Goal: Task Accomplishment & Management: Manage account settings

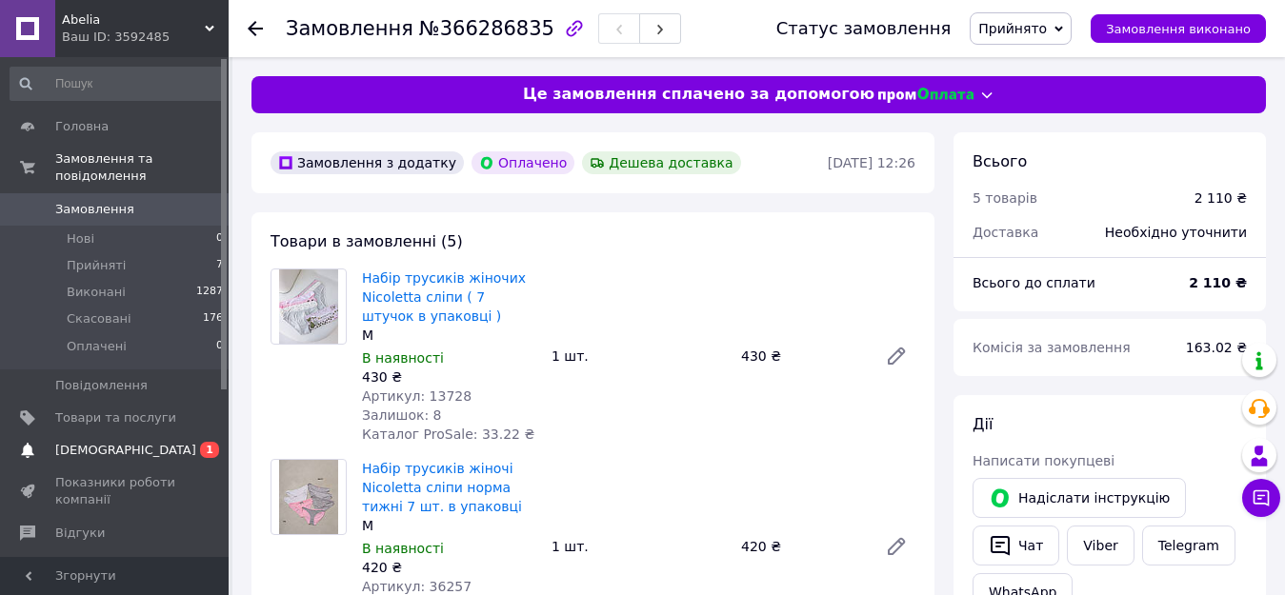
click at [104, 442] on span "[DEMOGRAPHIC_DATA]" at bounding box center [125, 450] width 141 height 17
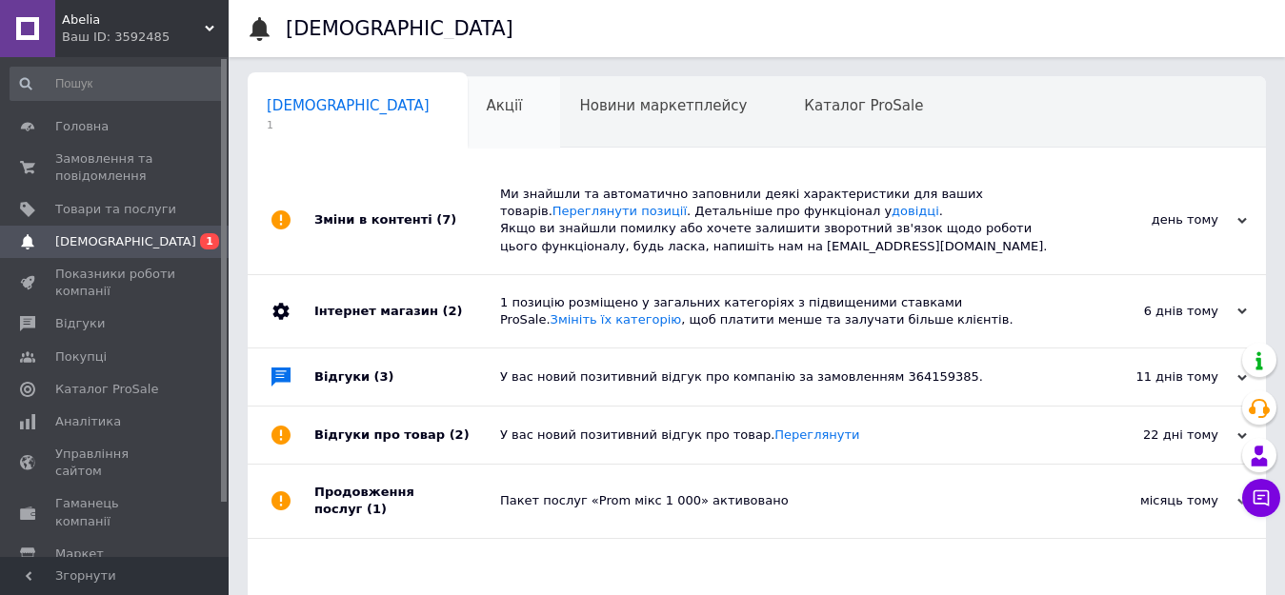
click at [487, 105] on span "Акції" at bounding box center [505, 105] width 36 height 17
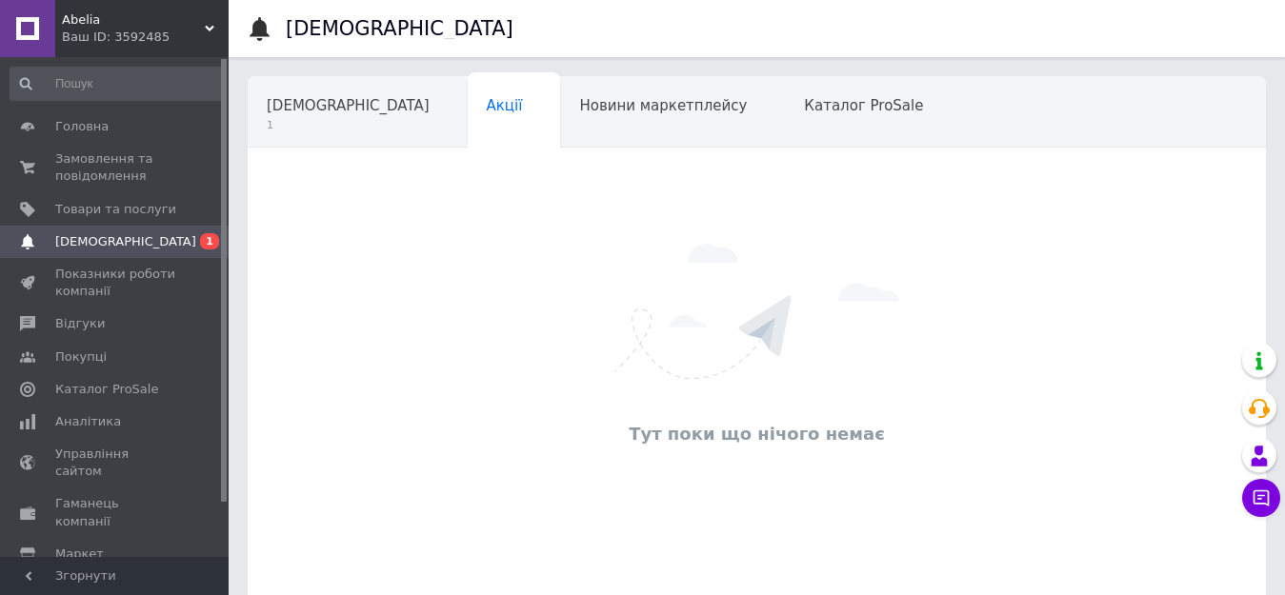
click at [579, 113] on span "Новини маркетплейсу" at bounding box center [663, 105] width 168 height 17
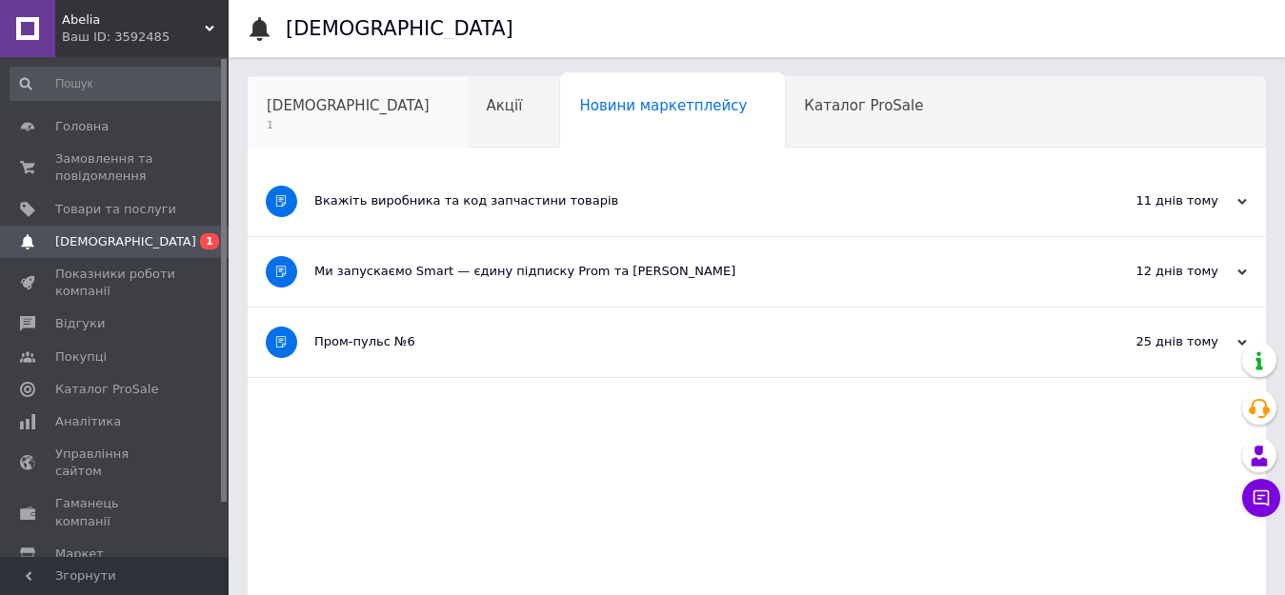
click at [349, 119] on div "[DEMOGRAPHIC_DATA] 1" at bounding box center [358, 113] width 220 height 72
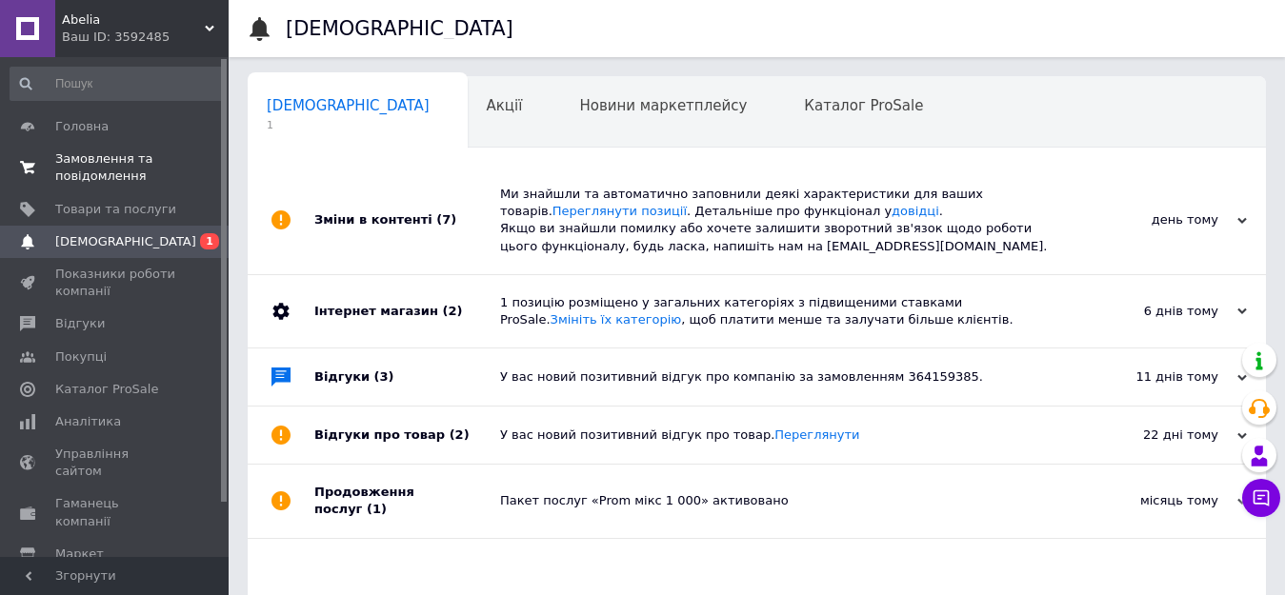
click at [74, 160] on span "Замовлення та повідомлення" at bounding box center [115, 168] width 121 height 34
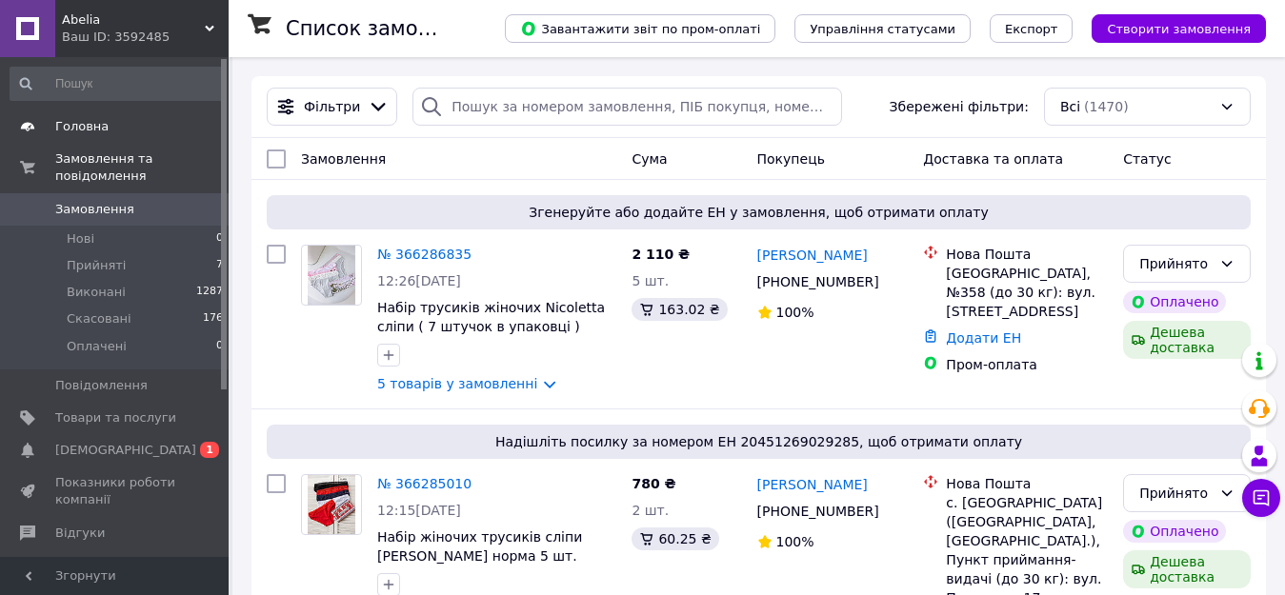
click at [51, 115] on link "Головна" at bounding box center [117, 127] width 234 height 32
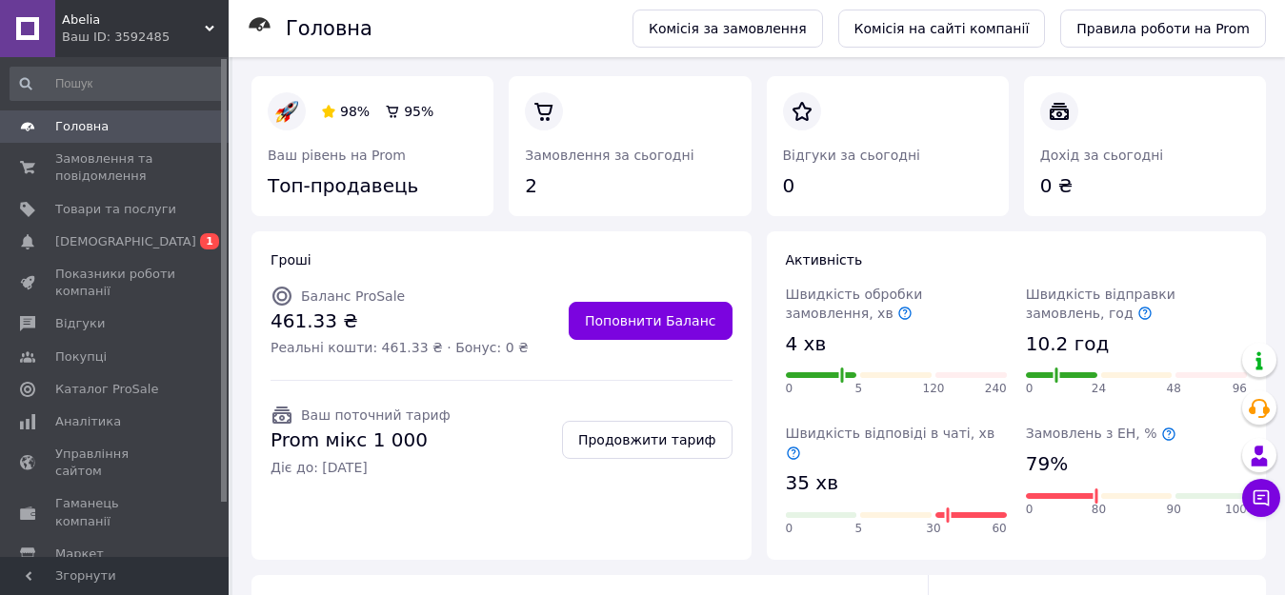
click at [1161, 438] on icon at bounding box center [1168, 434] width 15 height 15
click at [86, 237] on span "[DEMOGRAPHIC_DATA]" at bounding box center [125, 241] width 141 height 17
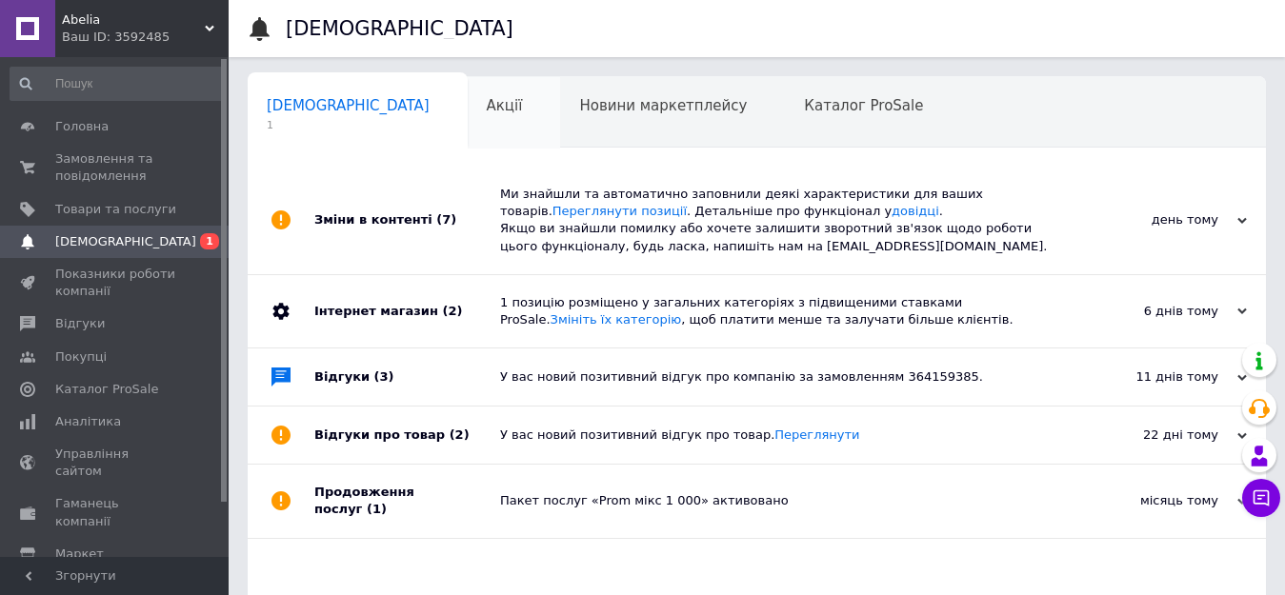
click at [487, 100] on span "Акції" at bounding box center [505, 105] width 36 height 17
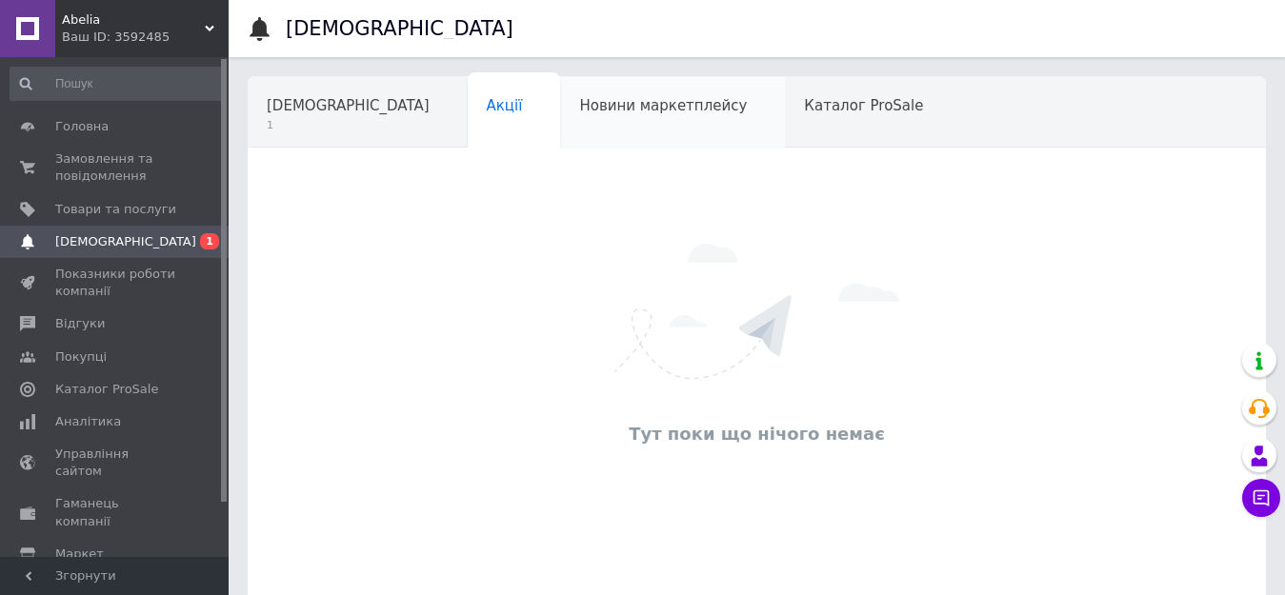
click at [588, 114] on span "Новини маркетплейсу" at bounding box center [663, 105] width 168 height 17
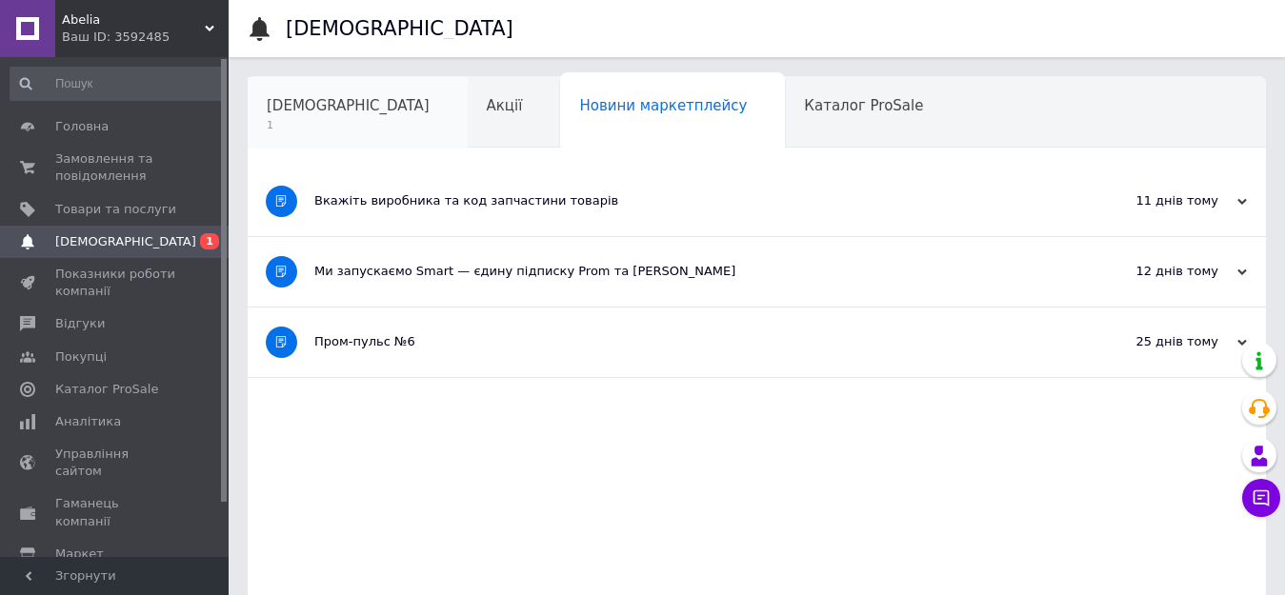
click at [315, 125] on span "1" at bounding box center [348, 125] width 163 height 14
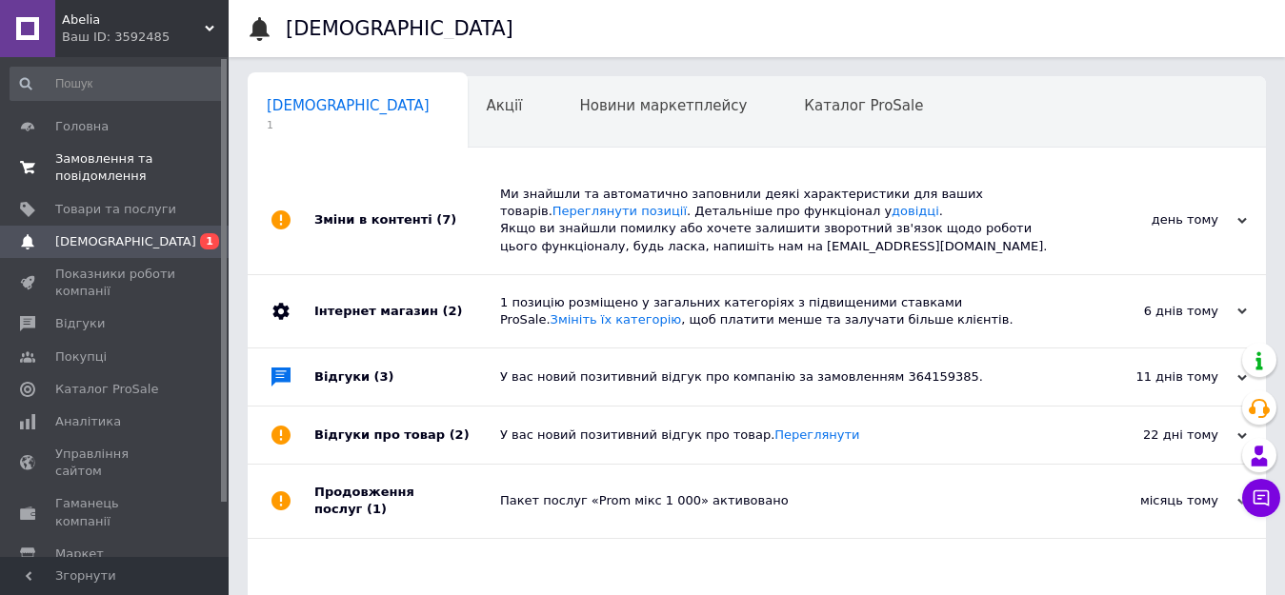
click at [55, 143] on link "Замовлення та повідомлення 0 0" at bounding box center [117, 168] width 234 height 50
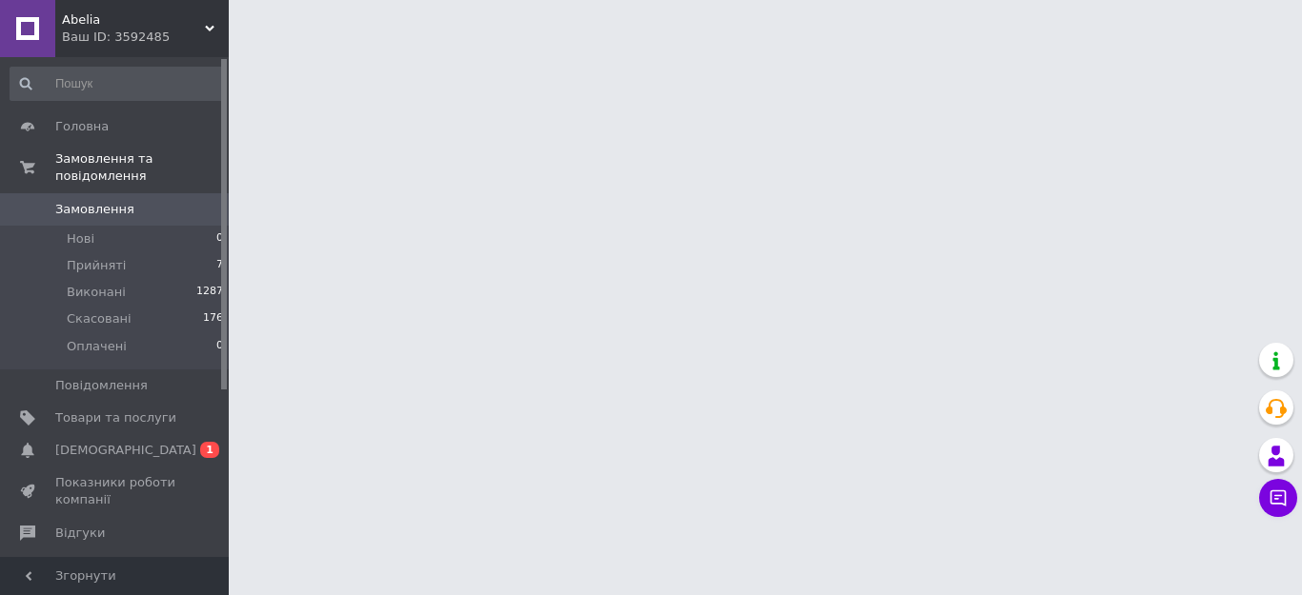
click at [151, 201] on span "Замовлення" at bounding box center [115, 209] width 121 height 17
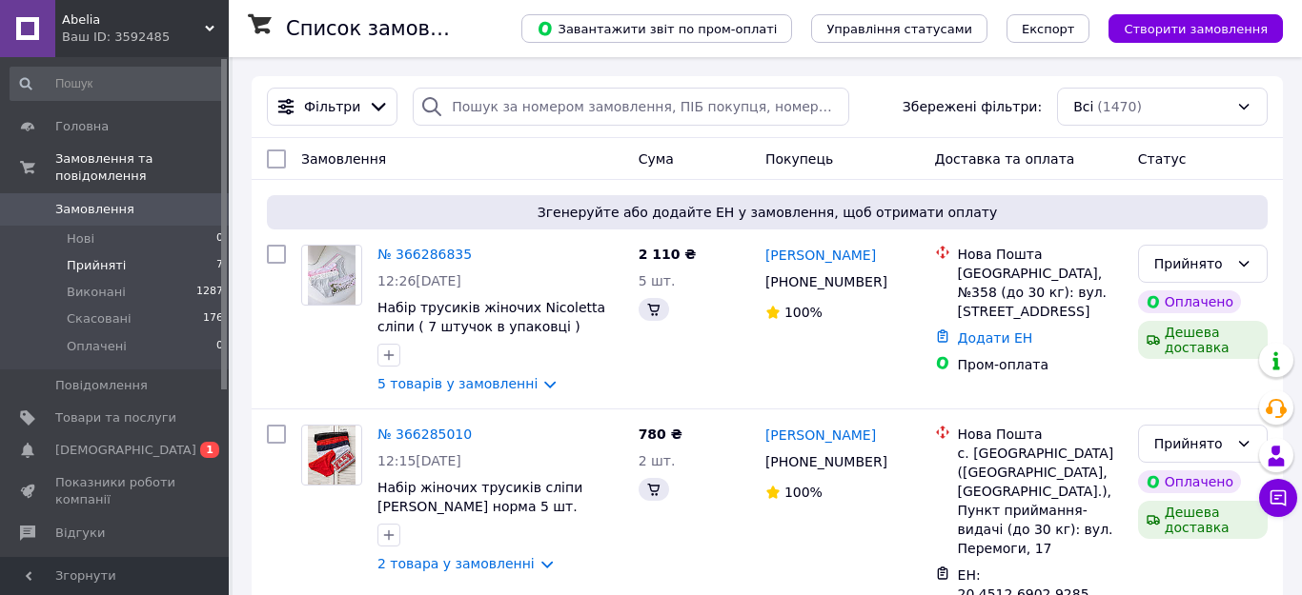
click at [125, 252] on li "Прийняті 7" at bounding box center [117, 265] width 234 height 27
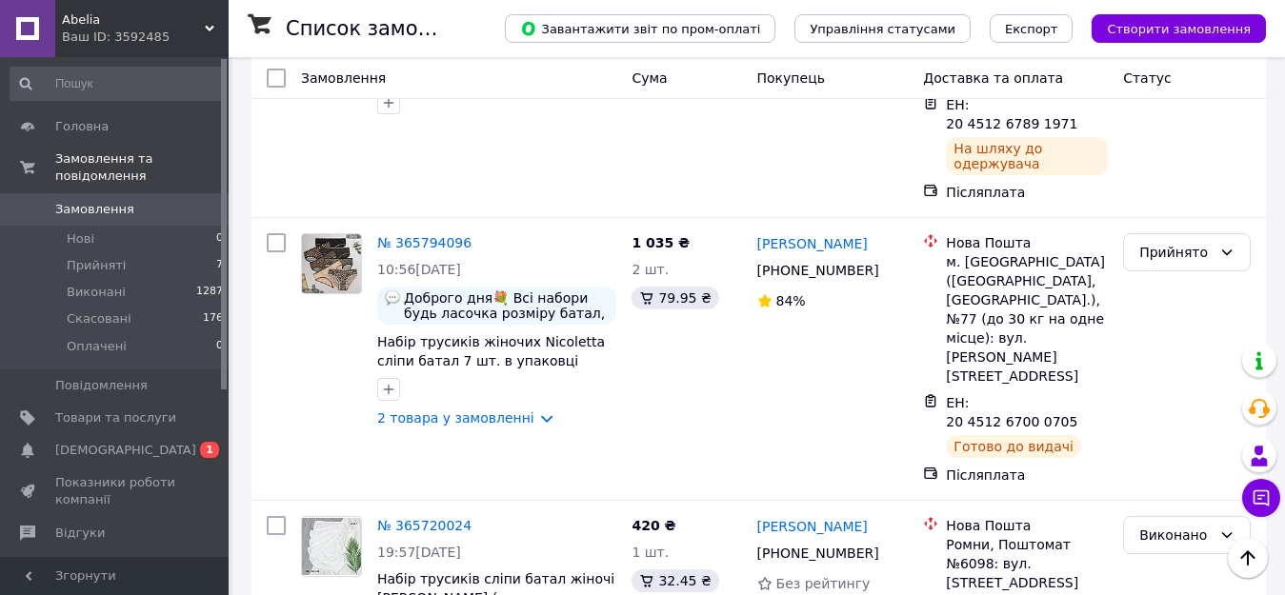
scroll to position [1524, 0]
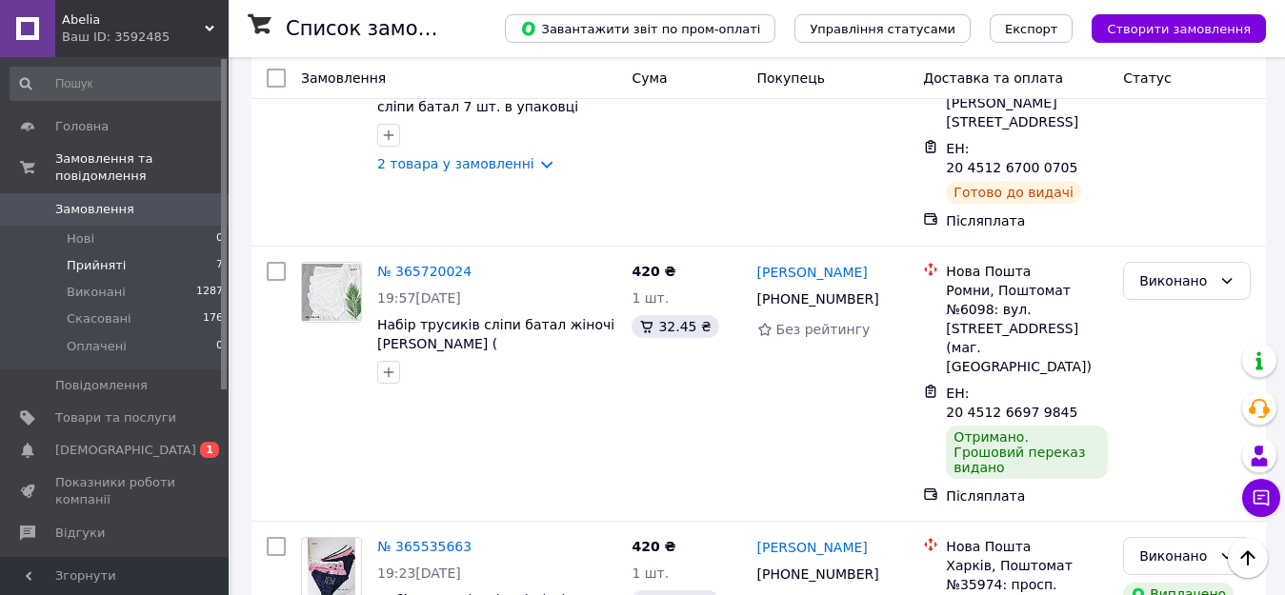
click at [90, 252] on li "Прийняті 7" at bounding box center [117, 265] width 234 height 27
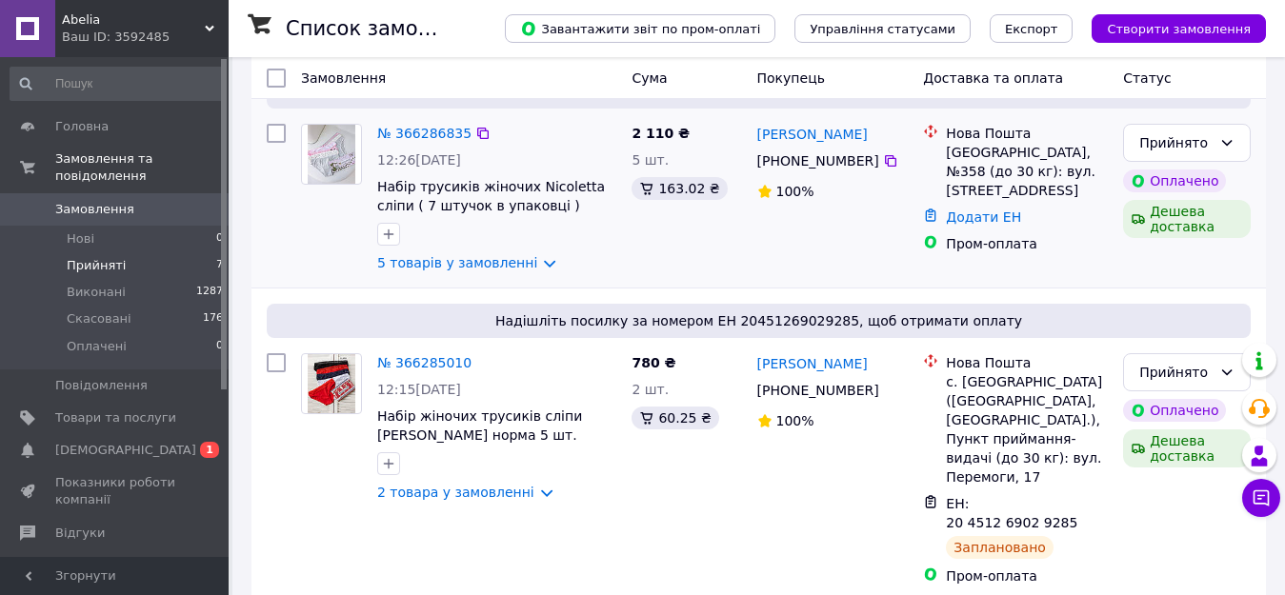
scroll to position [254, 0]
